Goal: Navigation & Orientation: Find specific page/section

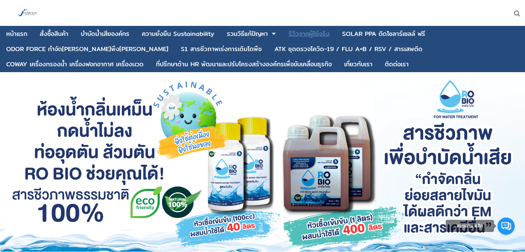
click at [316, 35] on div "รีวิวจากผู้ใช้จริง" at bounding box center [309, 34] width 41 height 6
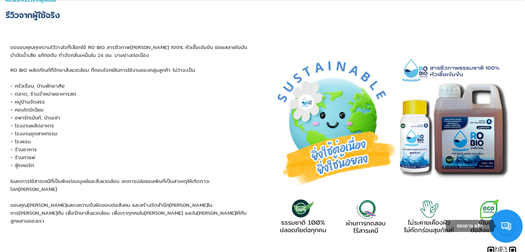
scroll to position [69, 0]
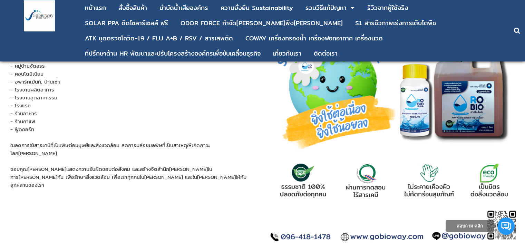
click at [503, 228] on link at bounding box center [506, 226] width 17 height 17
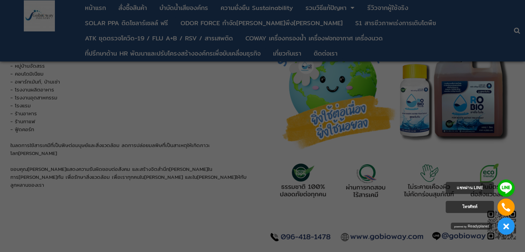
drag, startPoint x: 270, startPoint y: 230, endPoint x: 277, endPoint y: 225, distance: 8.5
click at [270, 230] on div at bounding box center [262, 126] width 525 height 252
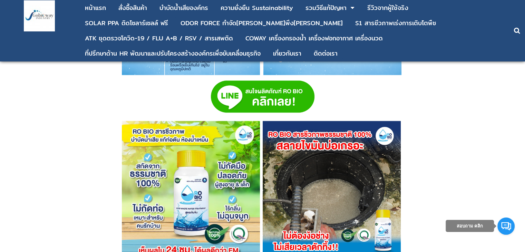
scroll to position [1209, 0]
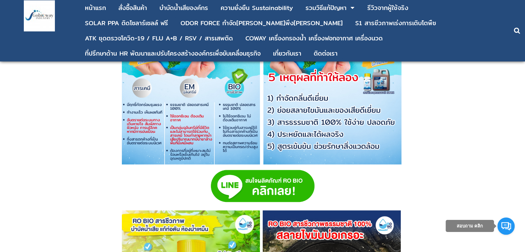
click at [275, 187] on img at bounding box center [263, 186] width 104 height 32
